Goal: Transaction & Acquisition: Purchase product/service

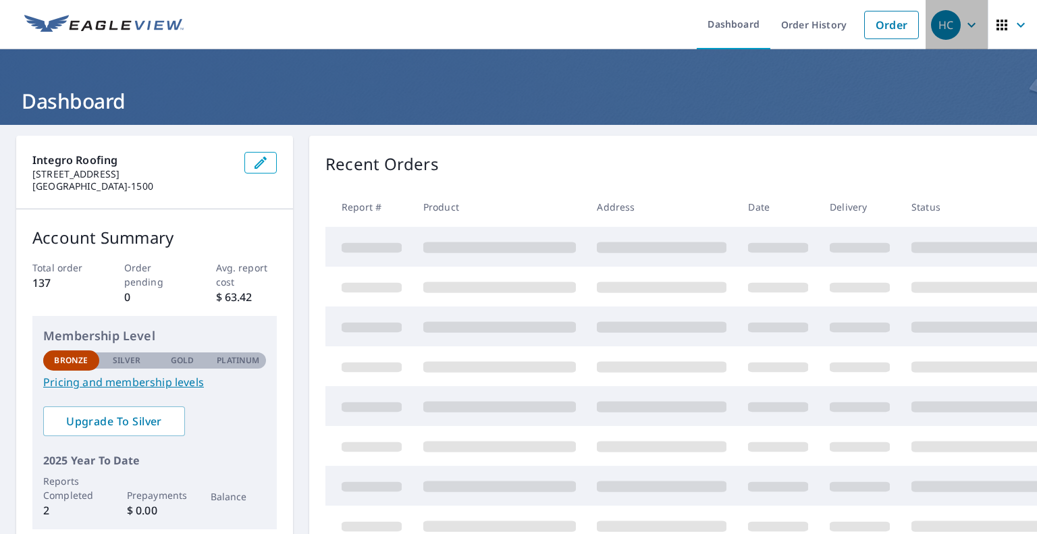
click at [937, 32] on div "HC" at bounding box center [946, 25] width 30 height 30
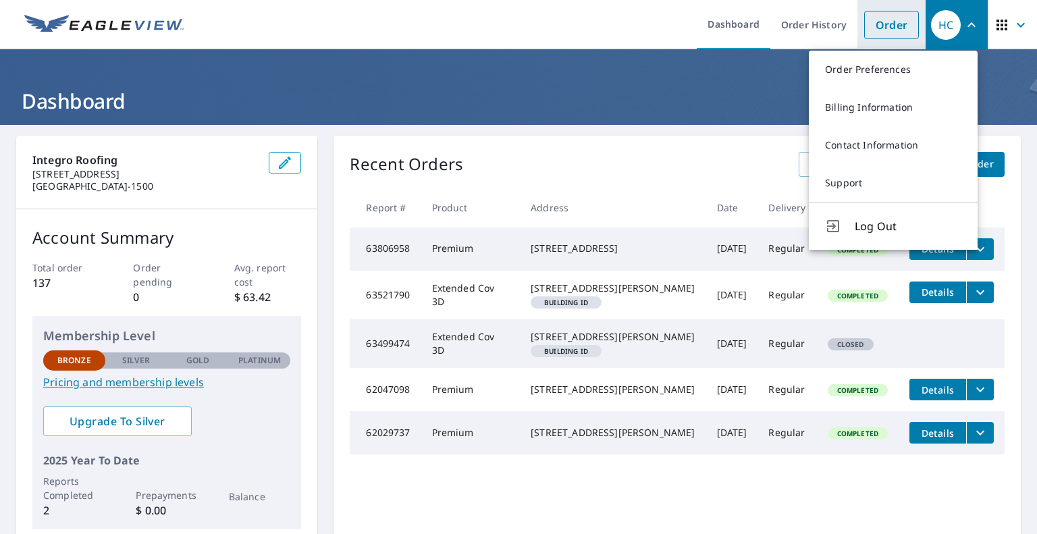
click at [877, 22] on link "Order" at bounding box center [891, 25] width 55 height 28
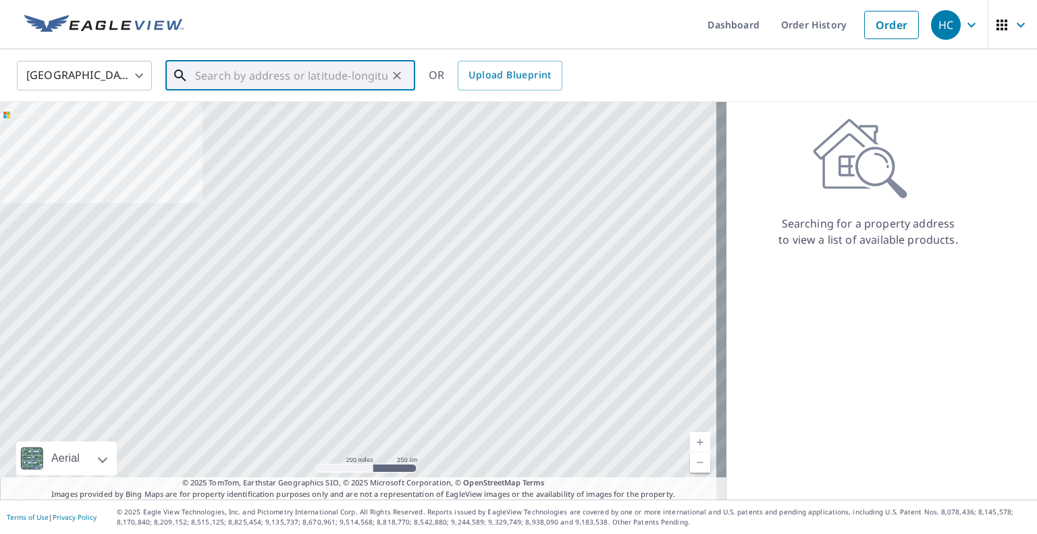
click at [246, 75] on input "text" at bounding box center [291, 76] width 192 height 38
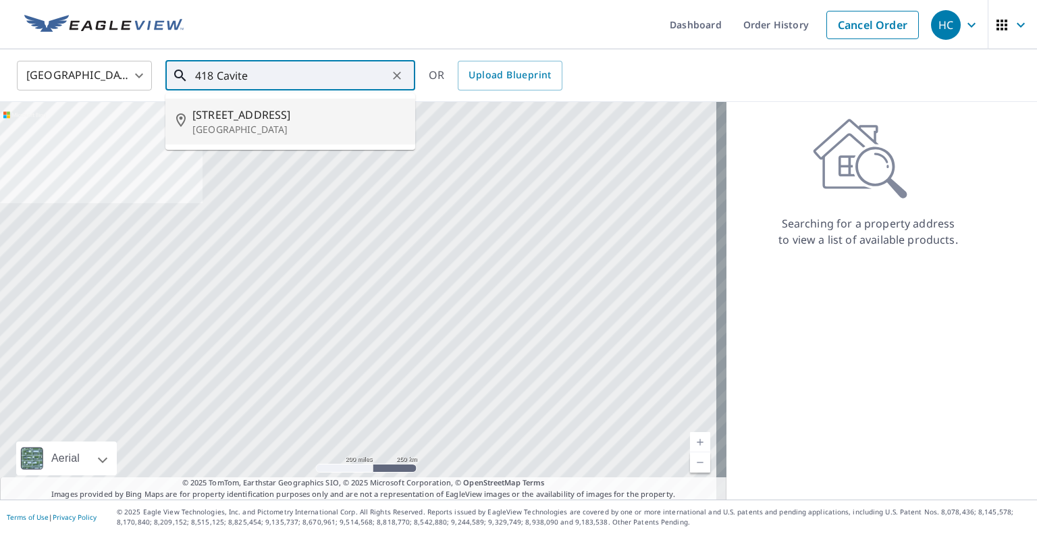
click at [236, 124] on p "[GEOGRAPHIC_DATA]" at bounding box center [298, 130] width 212 height 14
type input "[STREET_ADDRESS]"
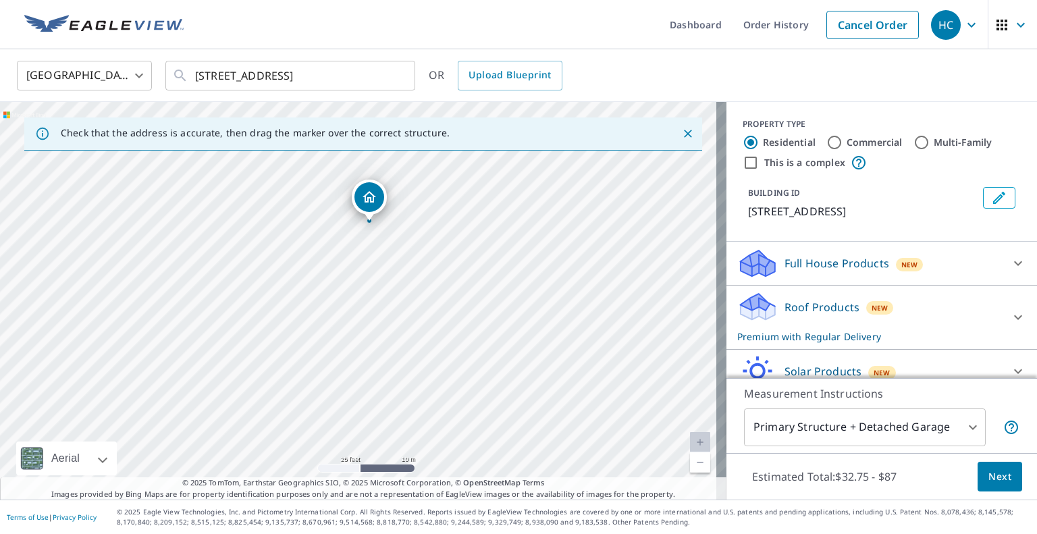
click at [997, 473] on span "Next" at bounding box center [1000, 477] width 23 height 17
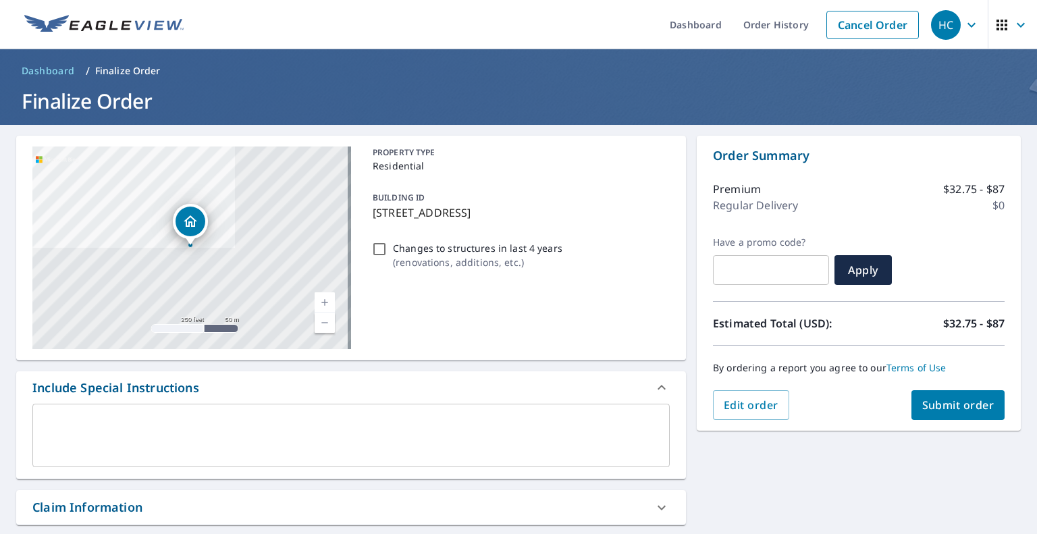
click at [924, 402] on span "Submit order" at bounding box center [958, 405] width 72 height 15
checkbox input "true"
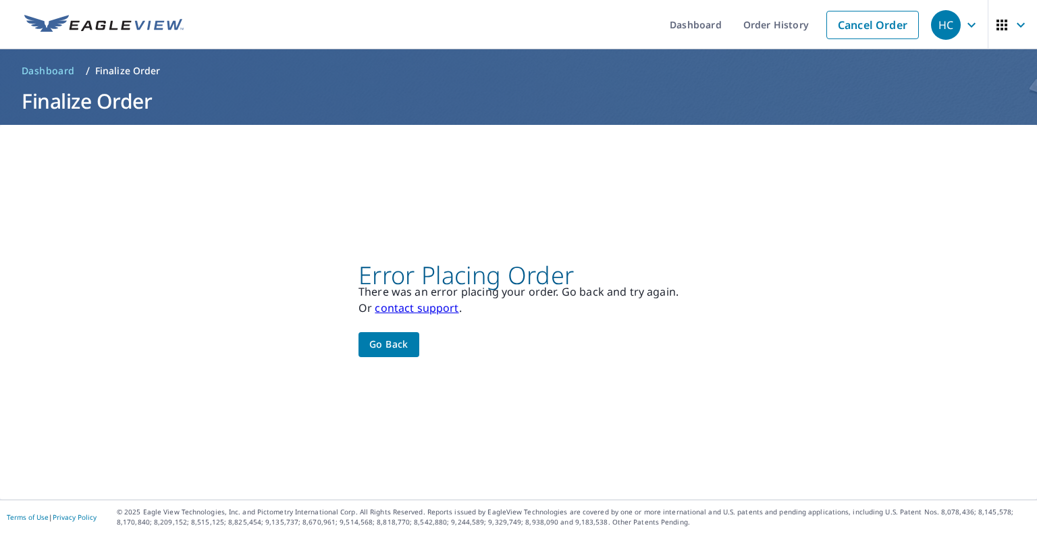
click at [398, 345] on span "Go back" at bounding box center [388, 344] width 39 height 17
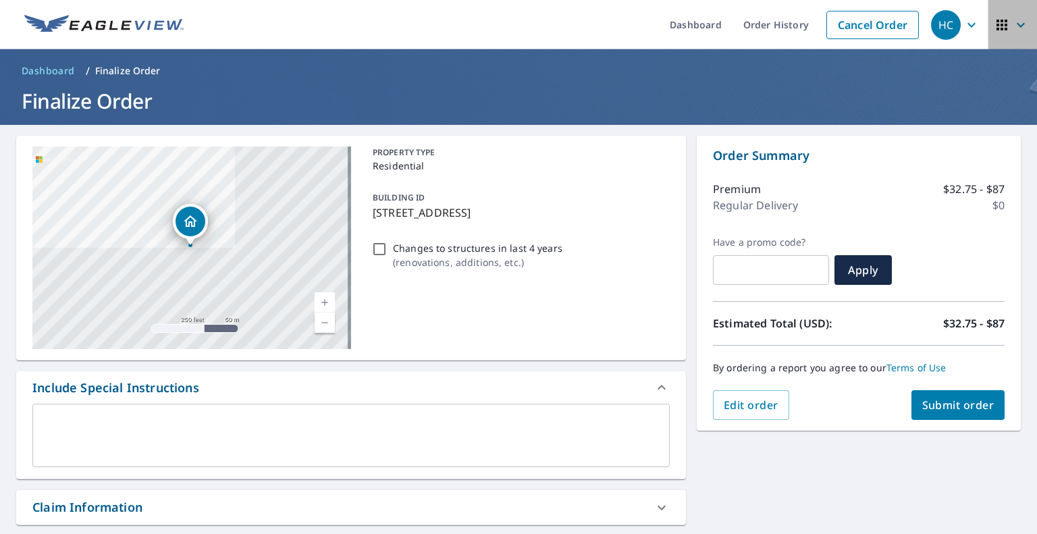
click at [997, 28] on icon "button" at bounding box center [1002, 25] width 11 height 11
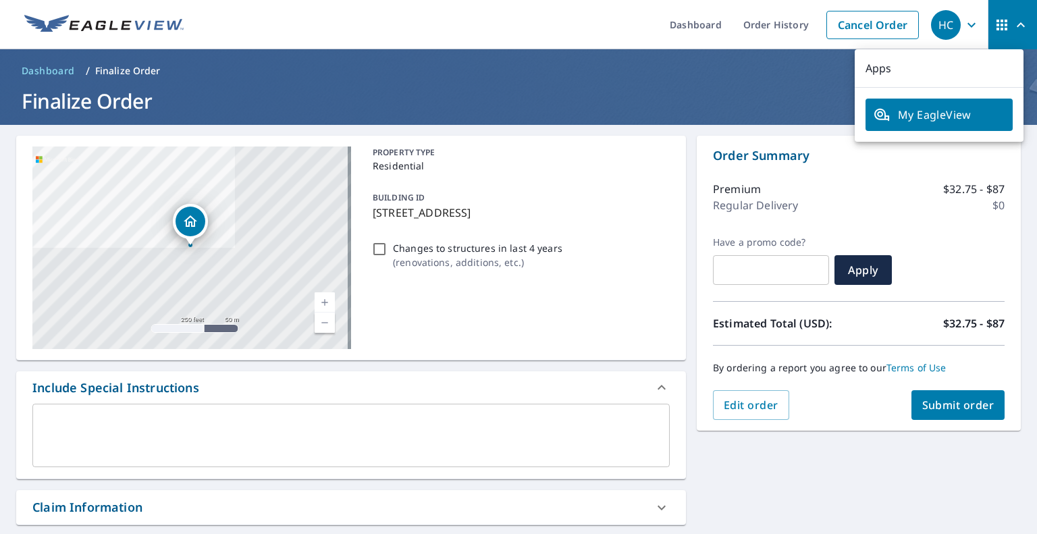
click at [765, 98] on h1 "Finalize Order" at bounding box center [518, 101] width 1005 height 28
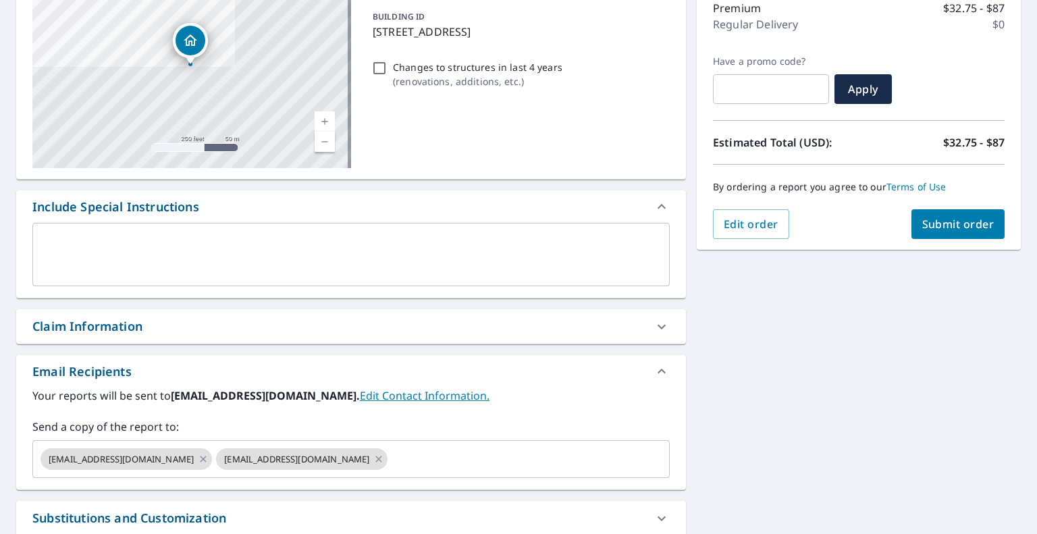
scroll to position [315, 0]
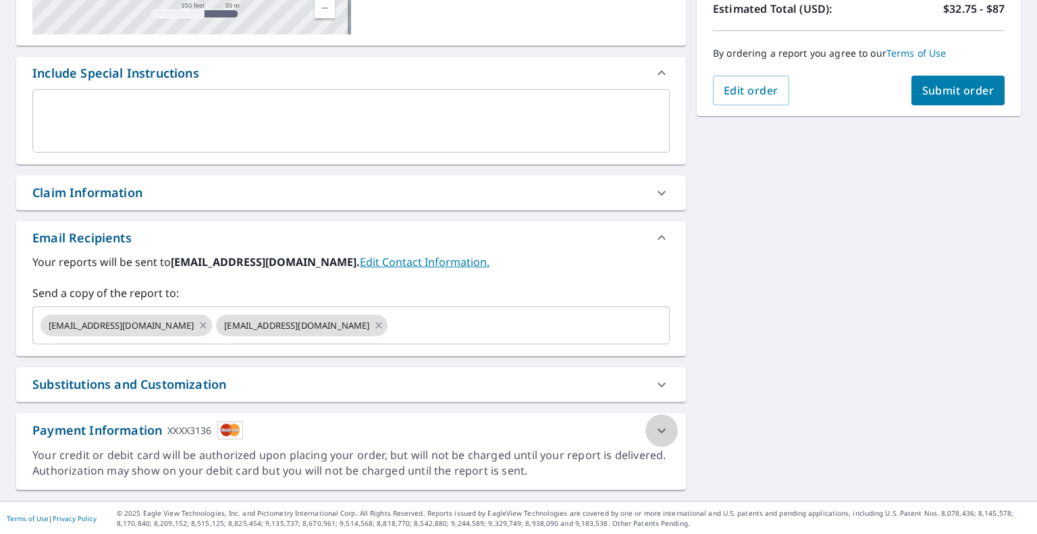
click at [654, 424] on icon at bounding box center [662, 431] width 16 height 16
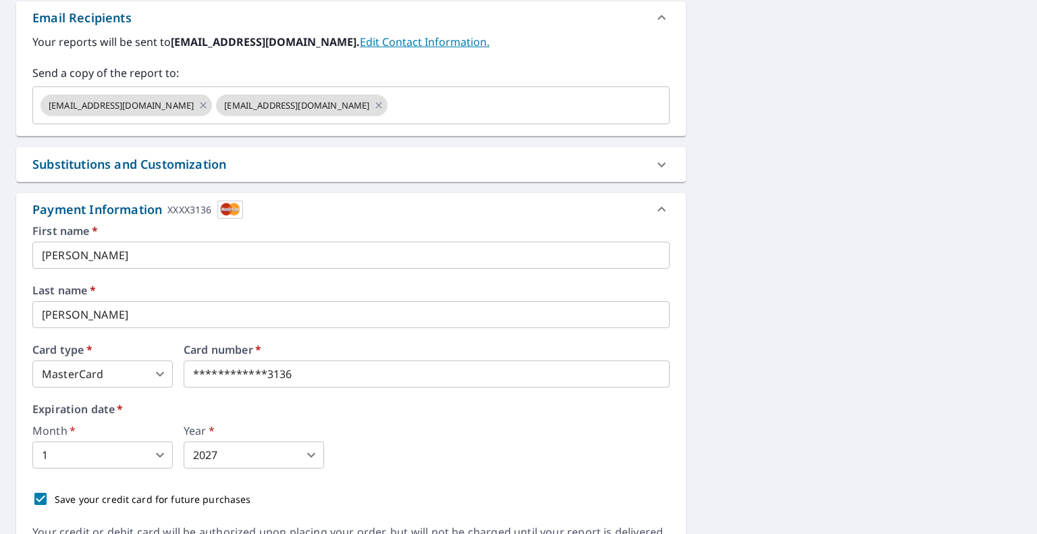
scroll to position [542, 0]
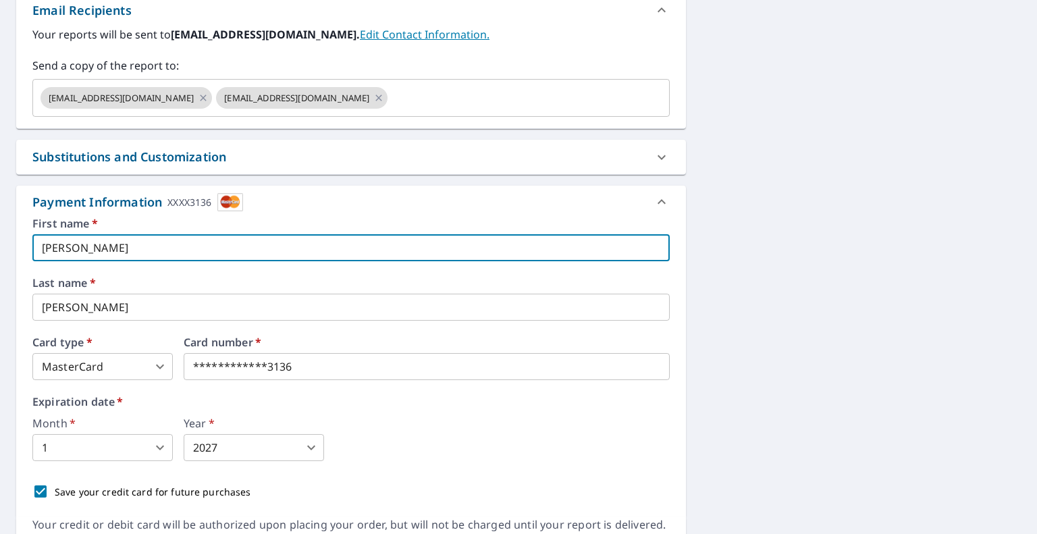
drag, startPoint x: 124, startPoint y: 257, endPoint x: 0, endPoint y: 254, distance: 123.6
click at [0, 255] on div "[STREET_ADDRESS] Aerial Road A standard road map Aerial A detailed look from ab…" at bounding box center [518, 77] width 1037 height 988
checkbox input "true"
type input "BR"
checkbox input "true"
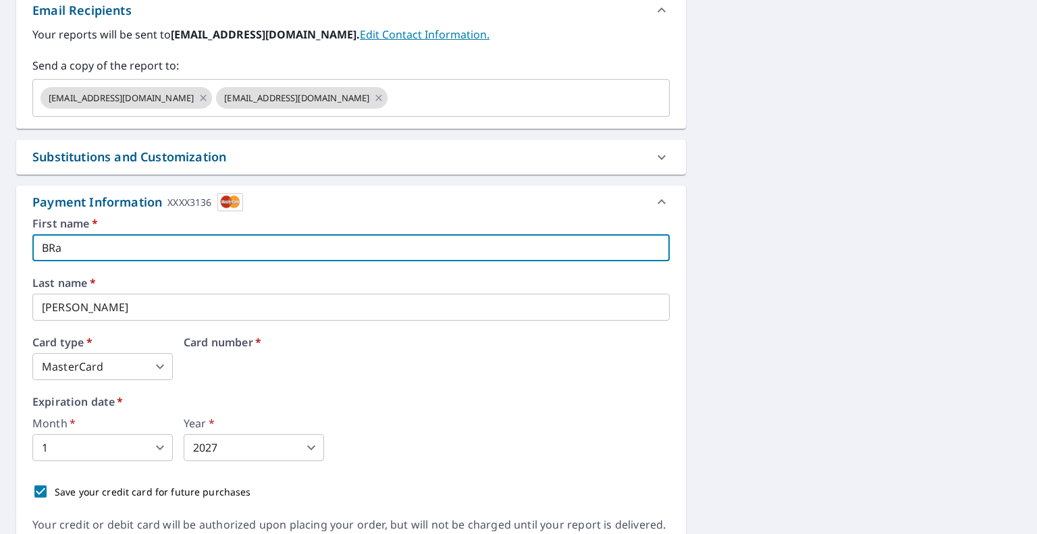
type input "[PERSON_NAME]"
checkbox input "true"
type input "[PERSON_NAME]"
checkbox input "true"
type input "[PERSON_NAME]"
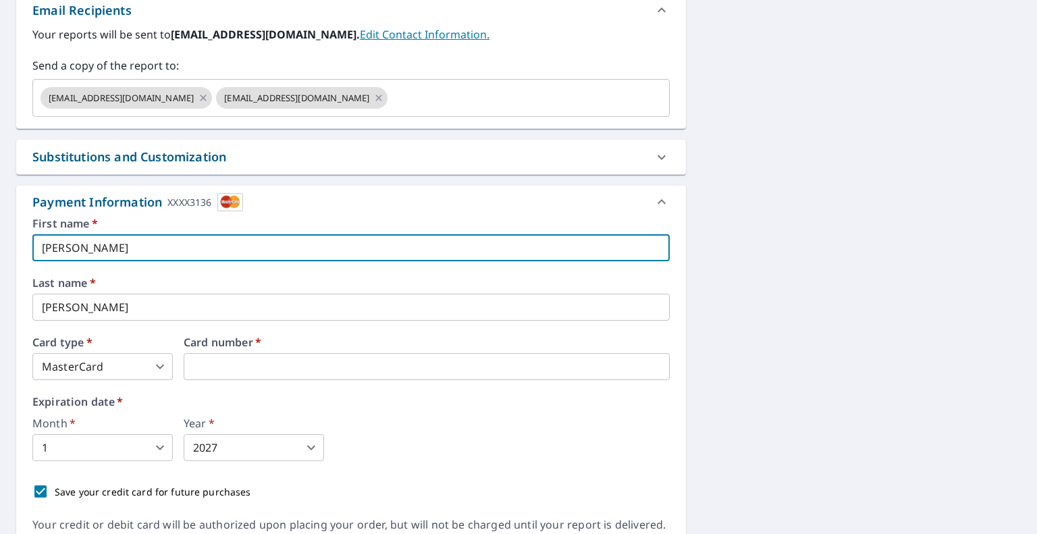
checkbox input "true"
type input "BRa"
checkbox input "true"
type input "BR"
checkbox input "true"
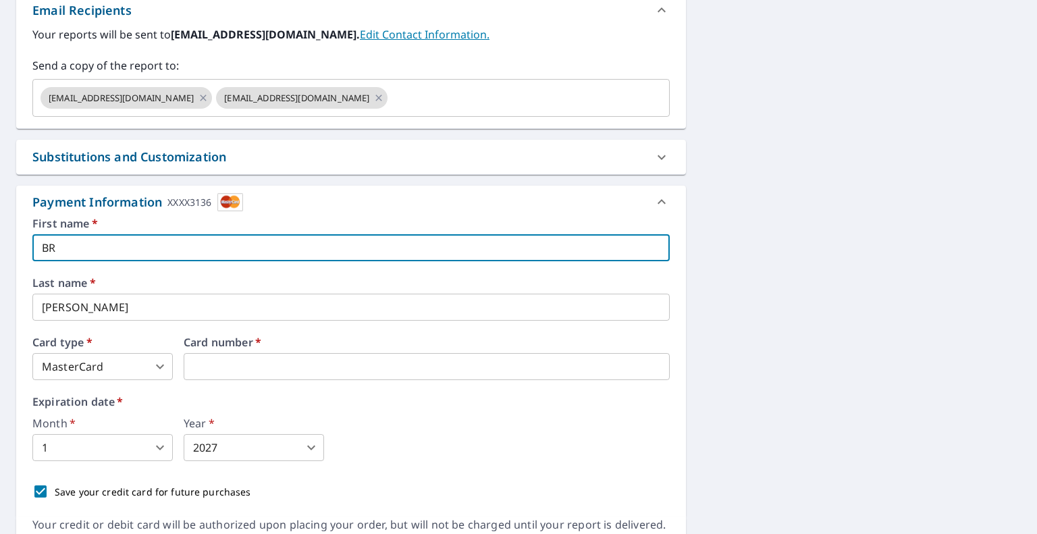
type input "B"
checkbox input "true"
type input "Bad"
checkbox input "true"
type input "Bady"
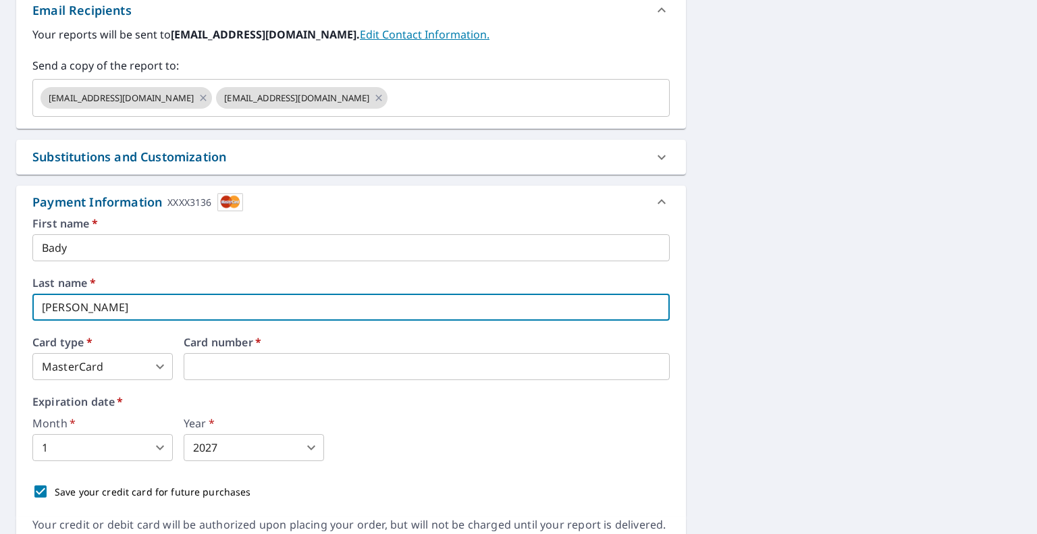
checkbox input "true"
type input "B"
checkbox input "true"
type input "Ba"
checkbox input "true"
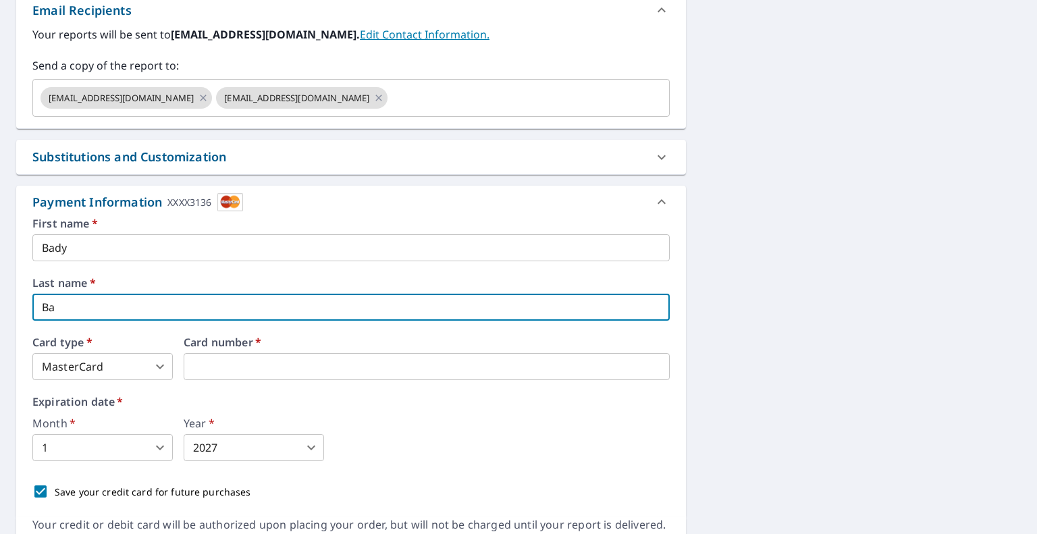
type input "Bac"
checkbox input "true"
type input "Back"
checkbox input "true"
type input "[PERSON_NAME]"
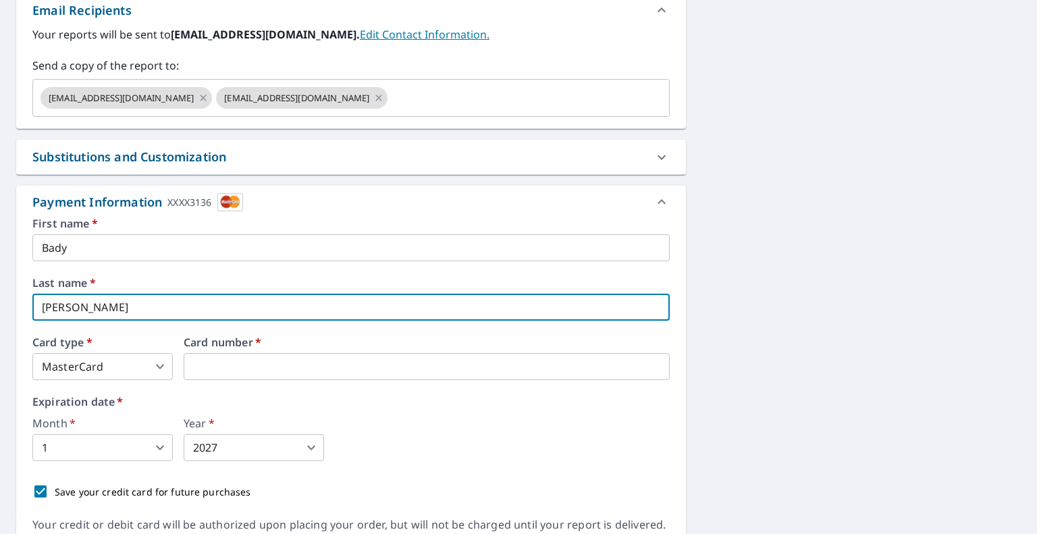
checkbox input "true"
type input "Backer"
checkbox input "true"
type input "[PERSON_NAME]"
checkbox input "true"
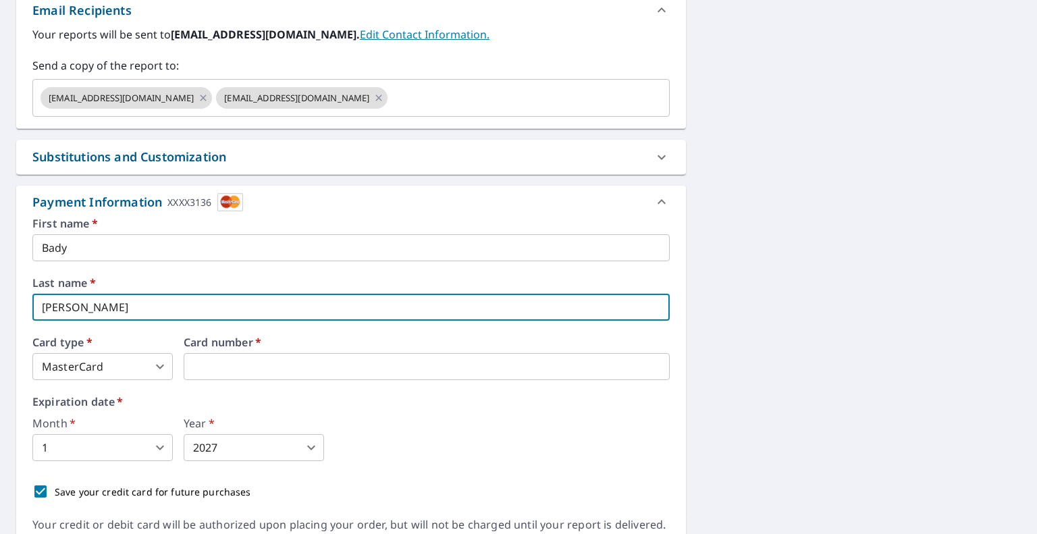
type input "Back"
checkbox input "true"
type input "Bac"
checkbox input "true"
type input "Ba"
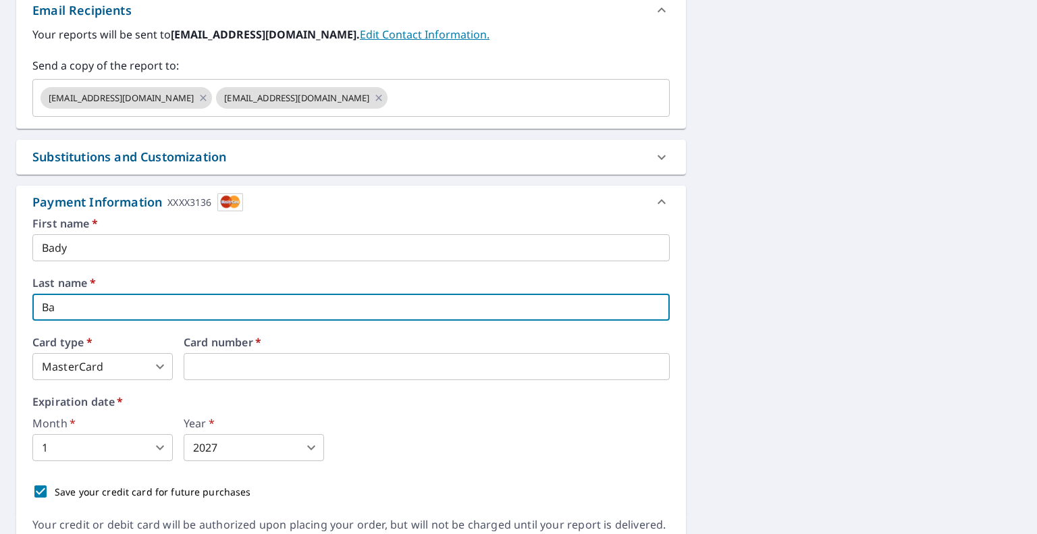
checkbox input "true"
type input "[PERSON_NAME]"
checkbox input "true"
type input "[PERSON_NAME]"
checkbox input "true"
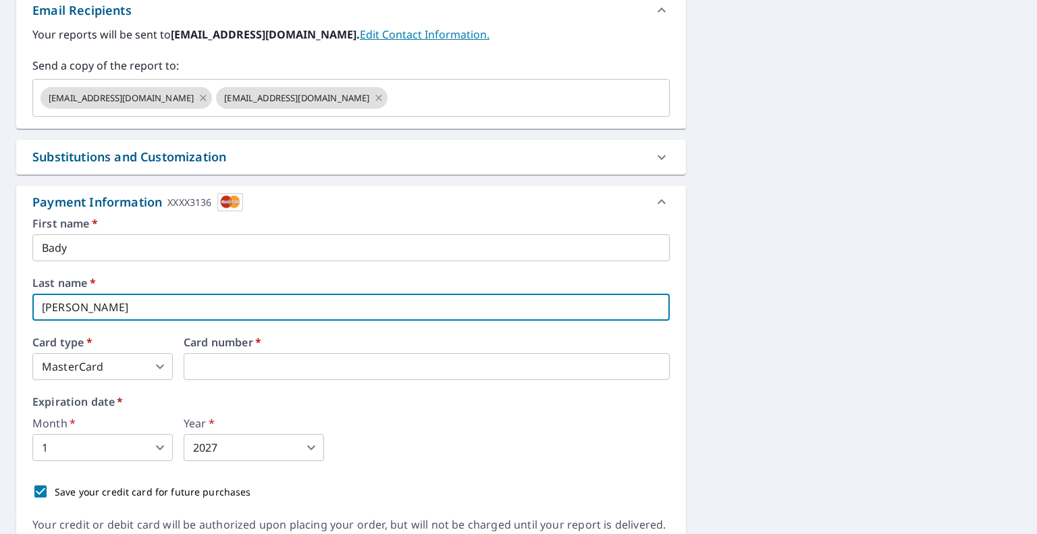
type input "[PERSON_NAME]"
checkbox input "true"
type input "Bak"
checkbox input "true"
type input "Bake"
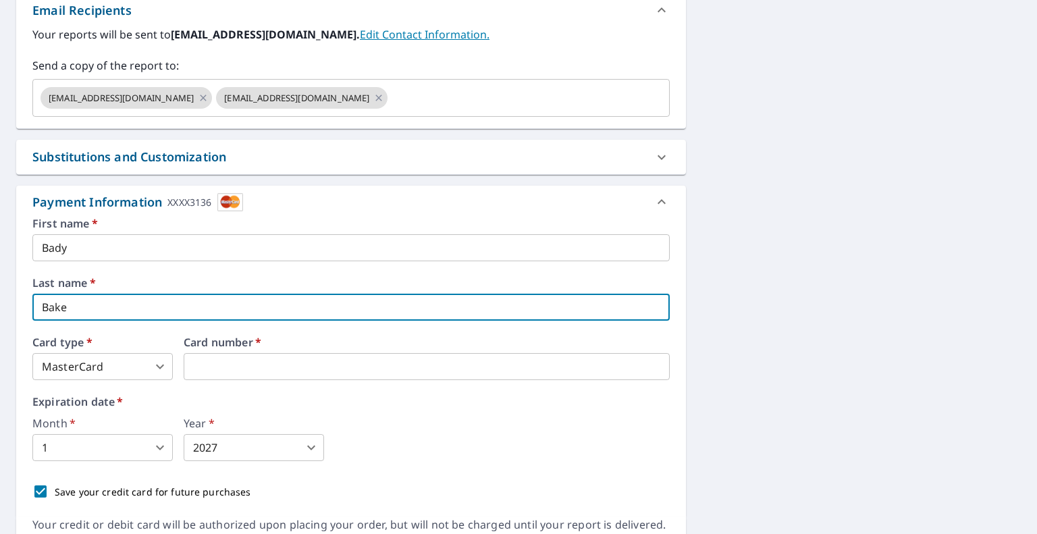
checkbox input "true"
type input "[PERSON_NAME]"
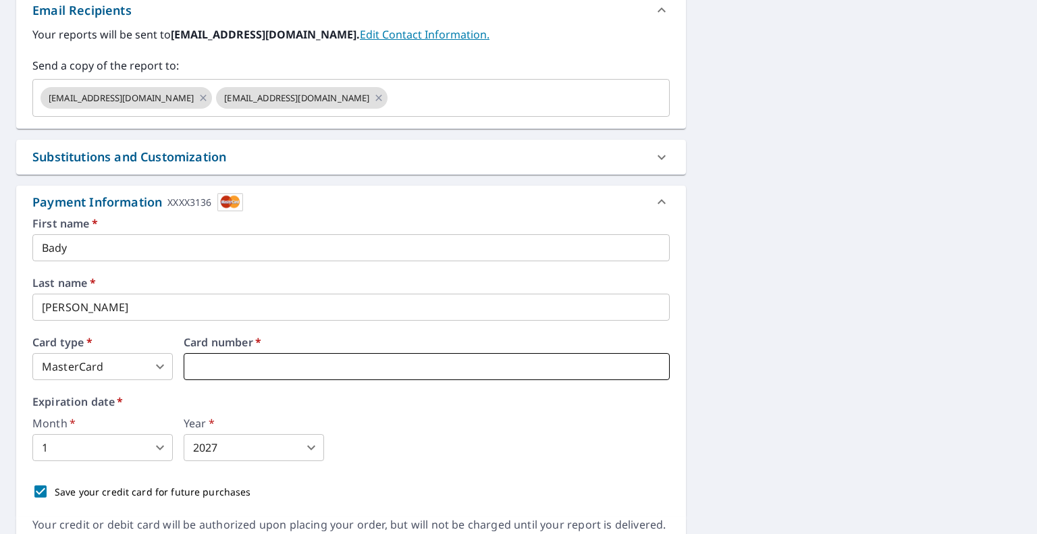
checkbox input "true"
type input "2"
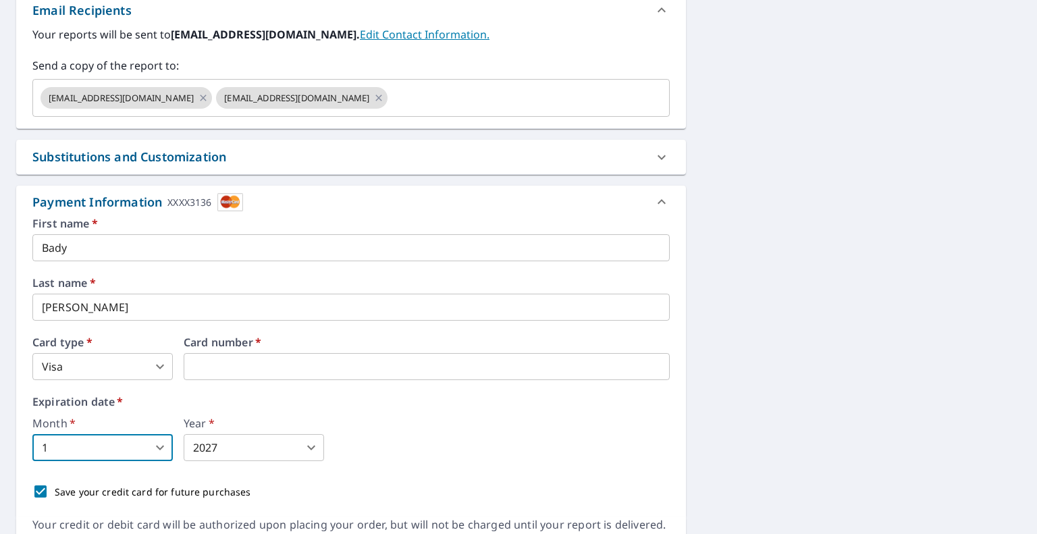
click at [150, 447] on body "HC HC Dashboard Order History Cancel Order HC Dashboard / Finalize Order Finali…" at bounding box center [518, 267] width 1037 height 534
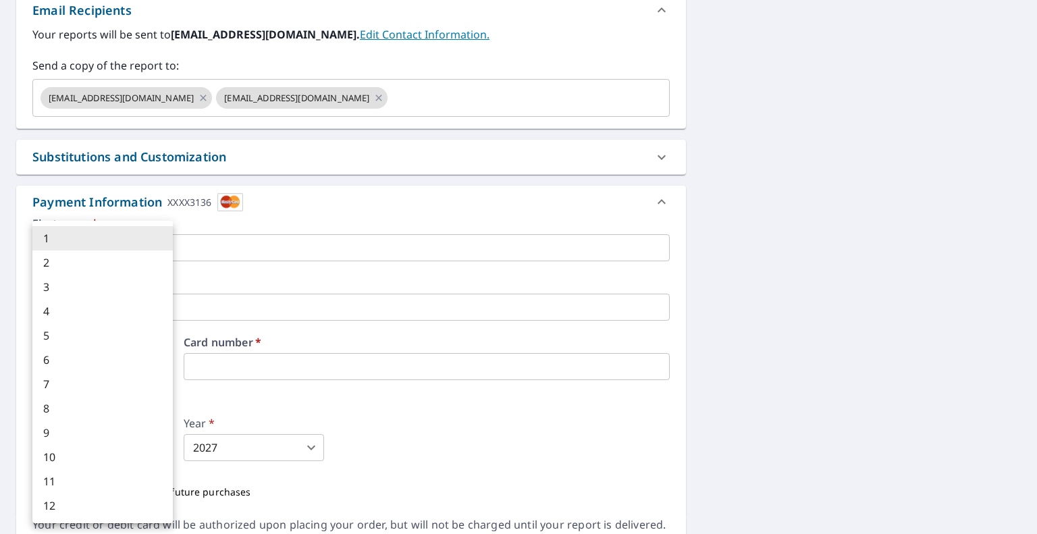
click at [53, 309] on li "4" at bounding box center [102, 311] width 140 height 24
checkbox input "true"
type input "4"
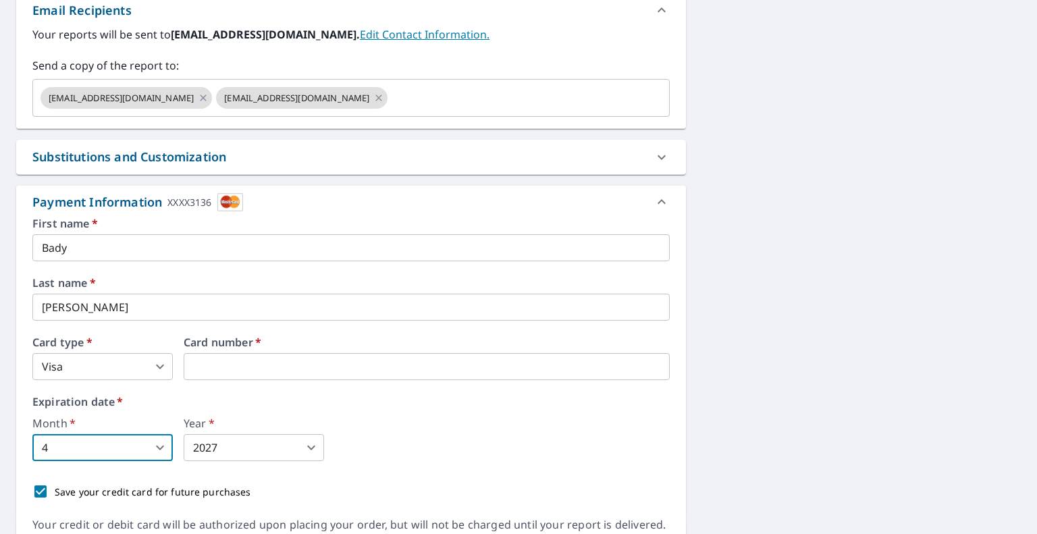
click at [266, 444] on body "HC HC Dashboard Order History Cancel Order HC Dashboard / Finalize Order Finali…" at bounding box center [518, 267] width 1037 height 534
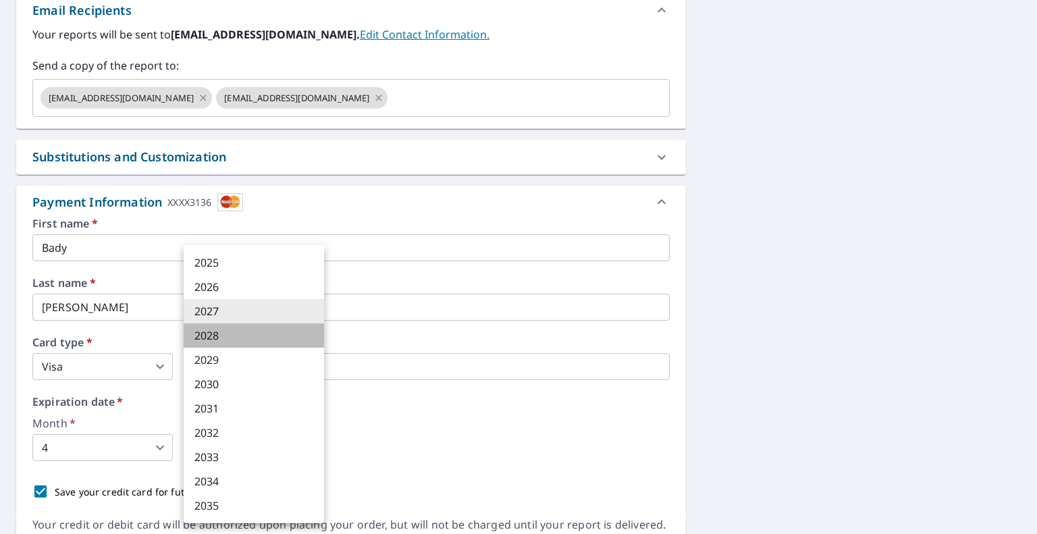
click at [219, 332] on li "2028" at bounding box center [254, 335] width 140 height 24
checkbox input "true"
type input "2028"
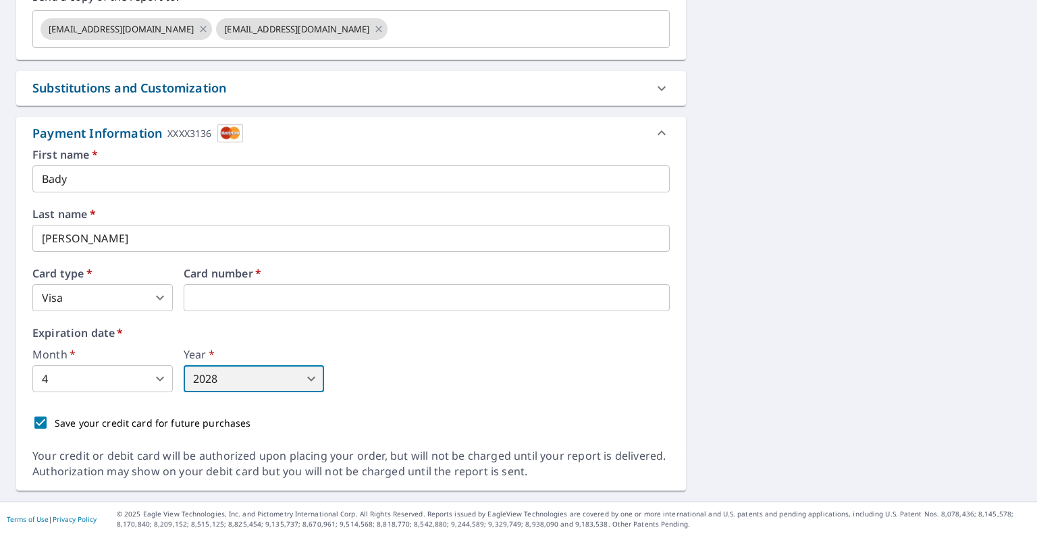
scroll to position [608, 0]
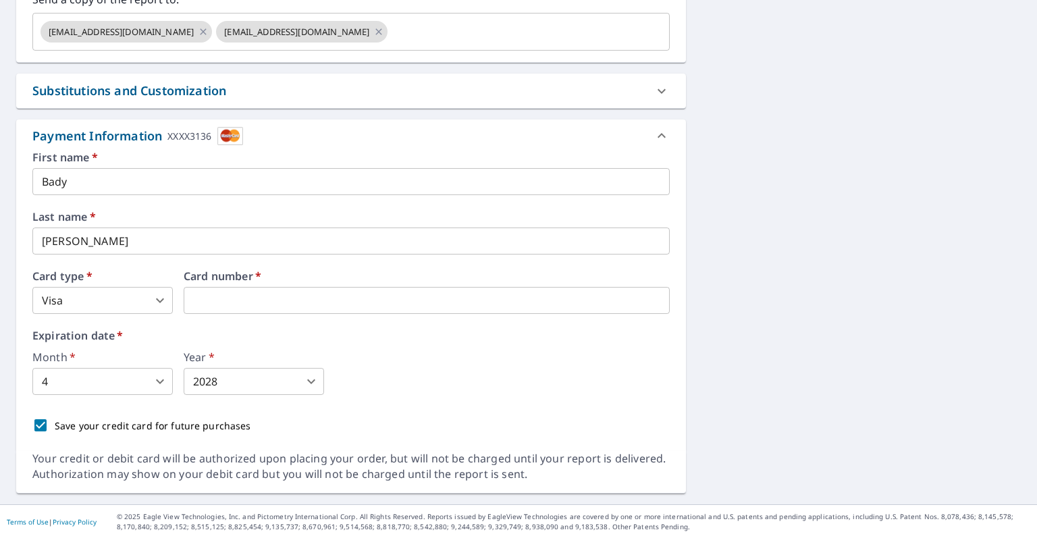
click at [416, 375] on div "Month   * 4 4 ​ Year   * 2028 2028 ​" at bounding box center [350, 373] width 637 height 43
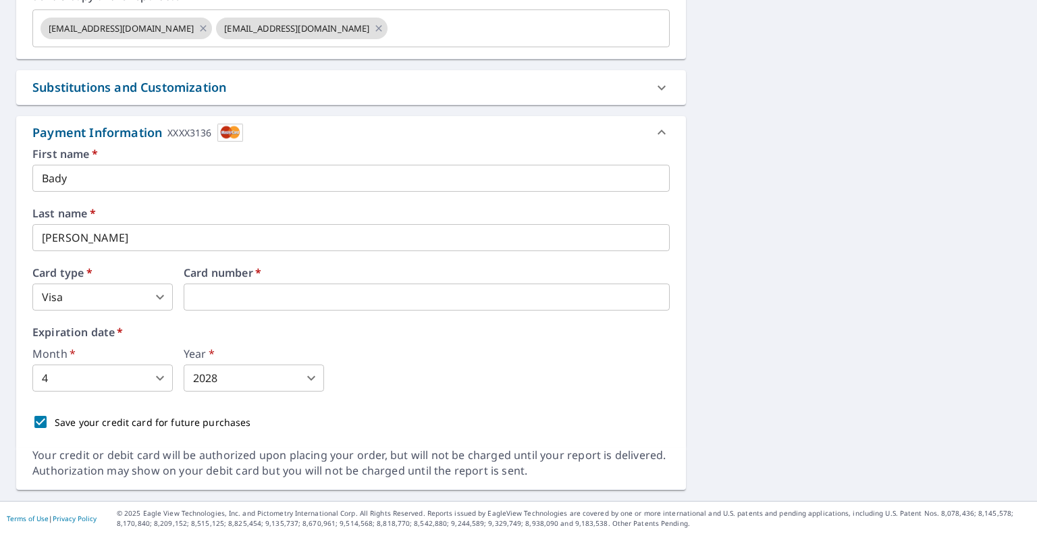
click at [397, 88] on div "Substitutions and Customization" at bounding box center [338, 87] width 613 height 18
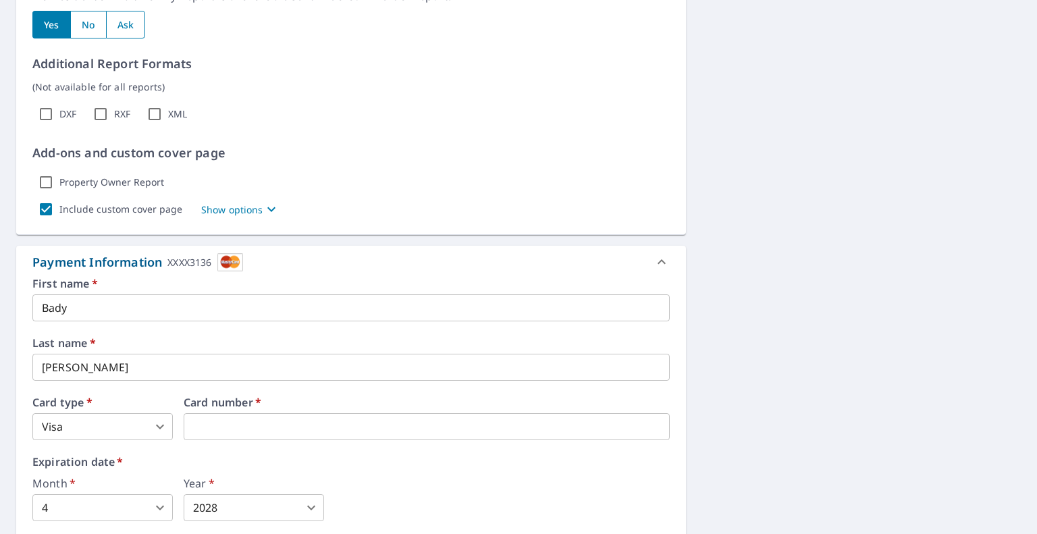
scroll to position [895, 0]
click at [54, 205] on input "Include custom cover page" at bounding box center [45, 208] width 27 height 27
checkbox input "false"
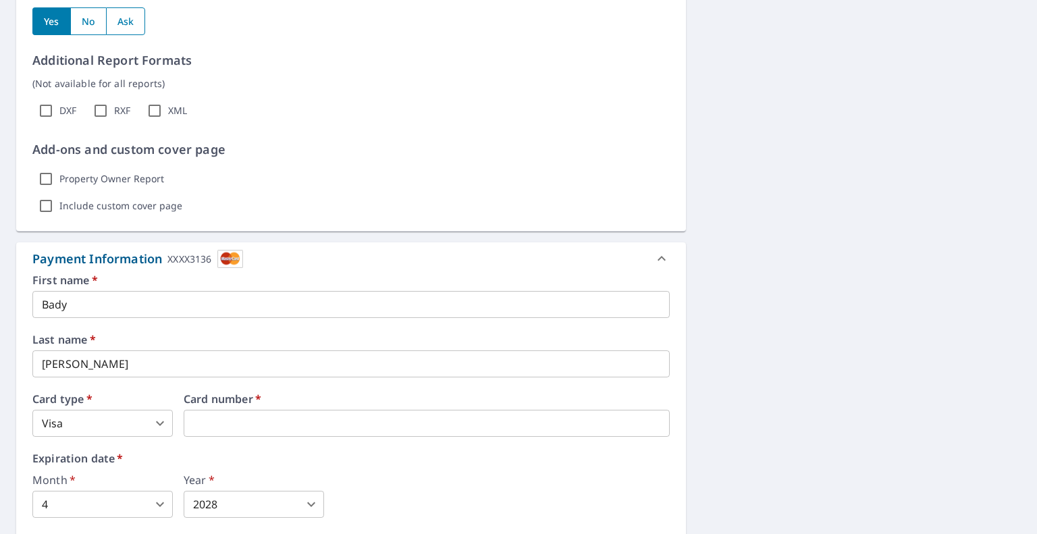
scroll to position [1024, 0]
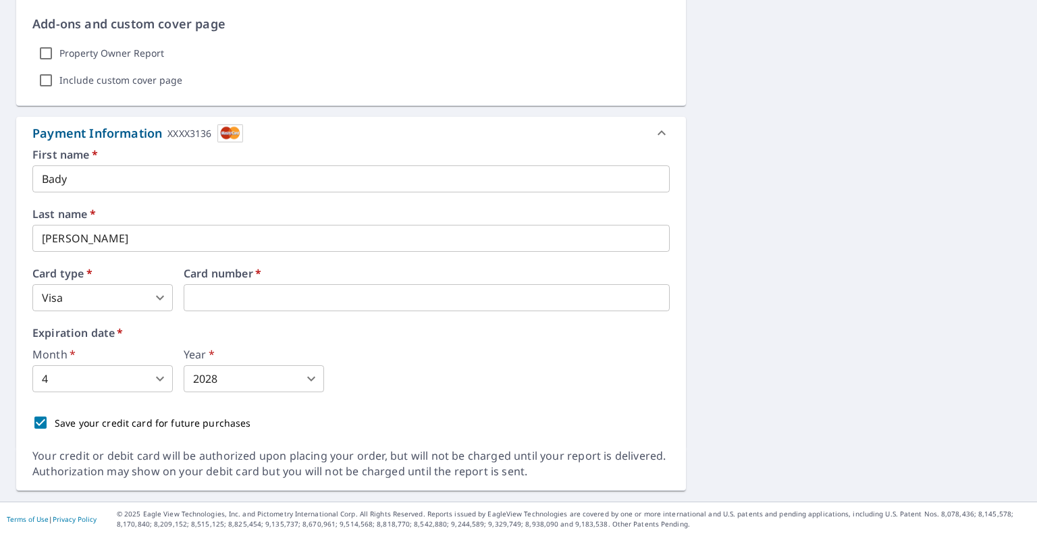
click at [400, 383] on div "Month   * 4 4 ​ Year   * 2028 2028 ​" at bounding box center [350, 370] width 637 height 43
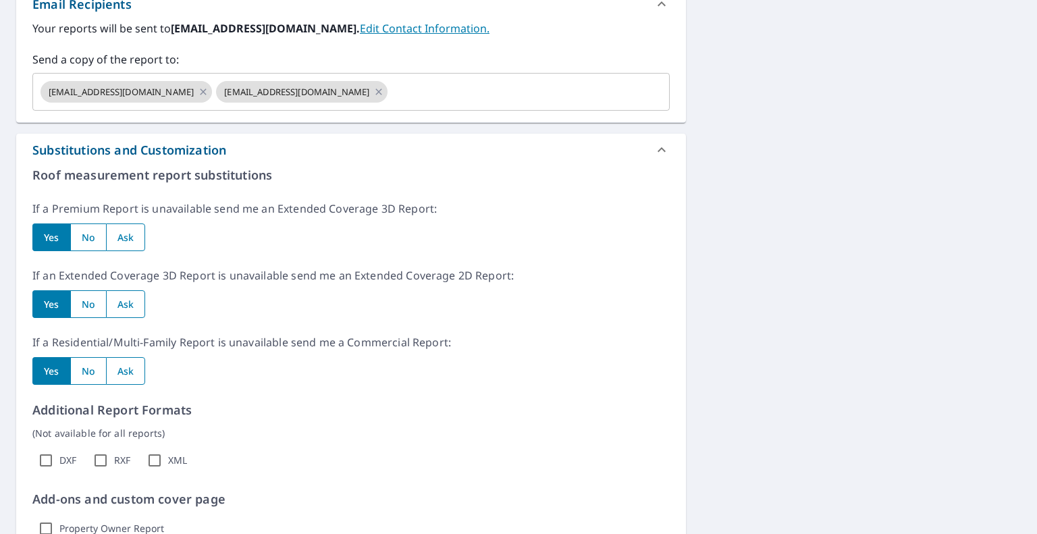
scroll to position [542, 0]
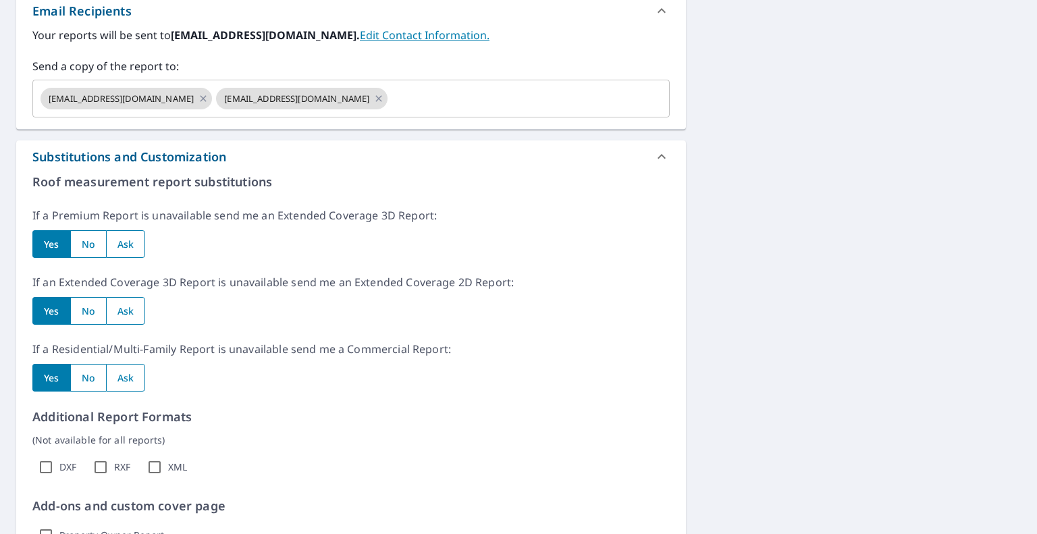
click at [1024, 209] on div "[STREET_ADDRESS] Aerial Road A standard road map Aerial A detailed look from ab…" at bounding box center [518, 283] width 1037 height 1400
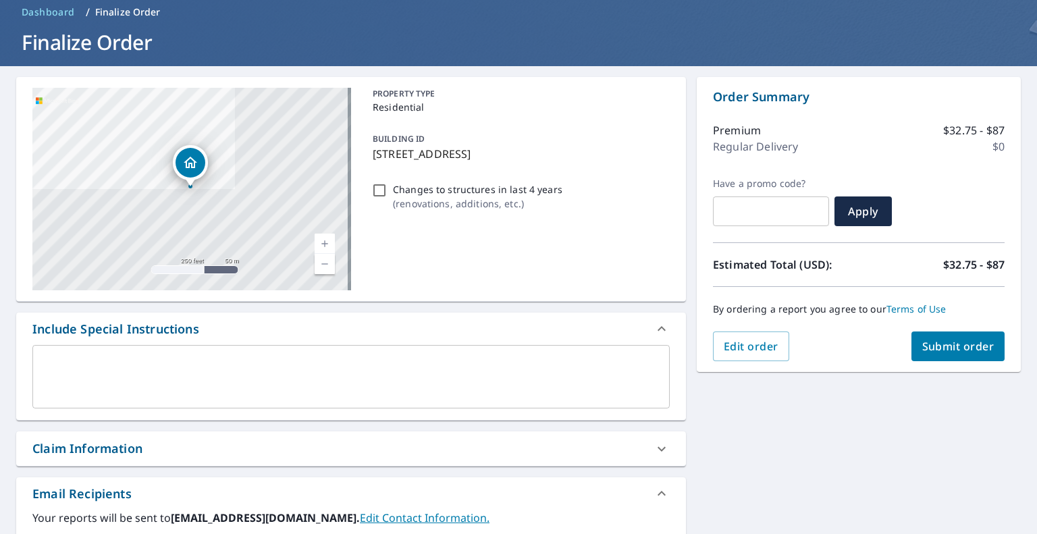
scroll to position [55, 0]
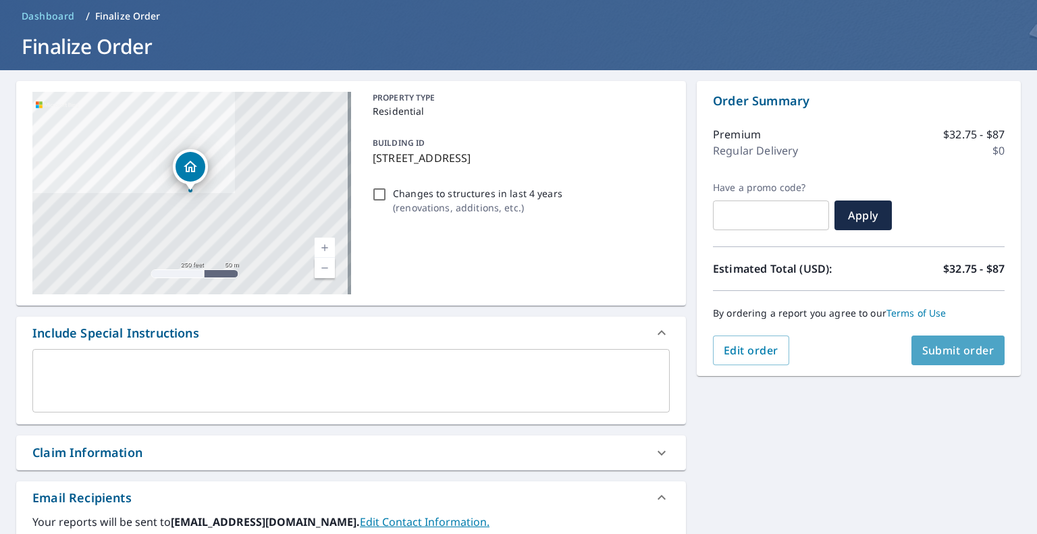
click at [957, 353] on span "Submit order" at bounding box center [958, 350] width 72 height 15
